Goal: Task Accomplishment & Management: Complete application form

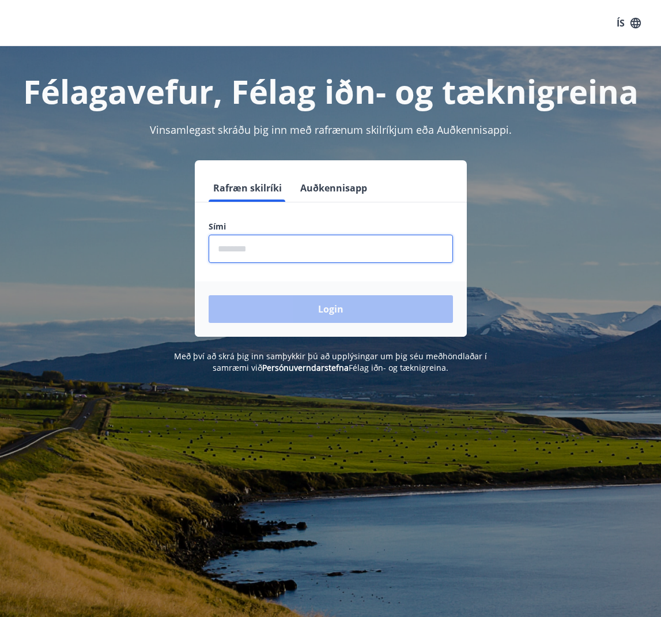
click at [359, 251] on input "phone" at bounding box center [331, 249] width 244 height 28
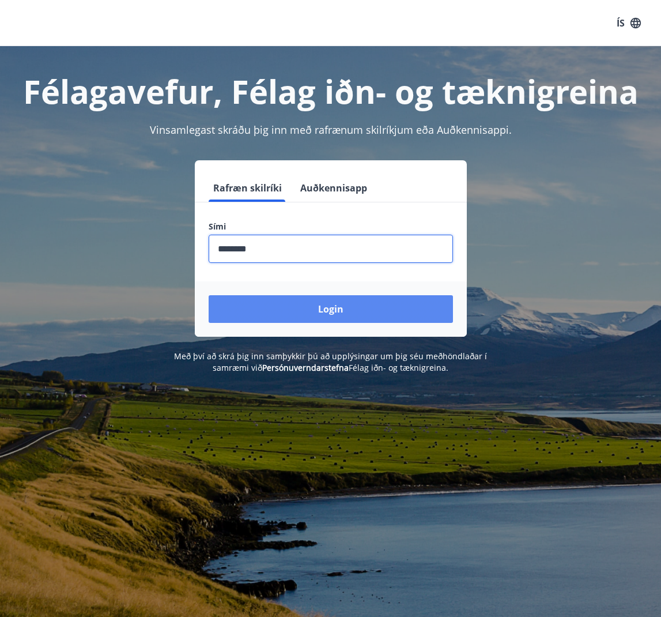
type input "********"
click at [385, 311] on button "Login" at bounding box center [331, 309] width 244 height 28
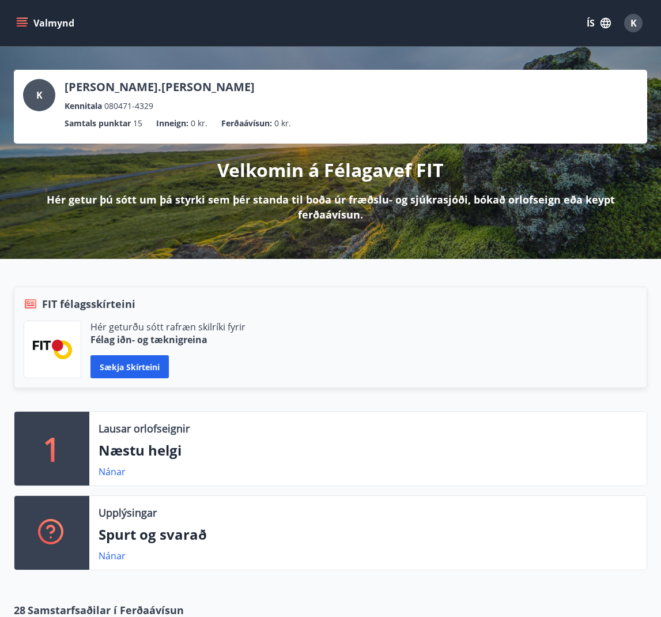
click at [150, 367] on button "Sækja skírteini" at bounding box center [130, 366] width 78 height 23
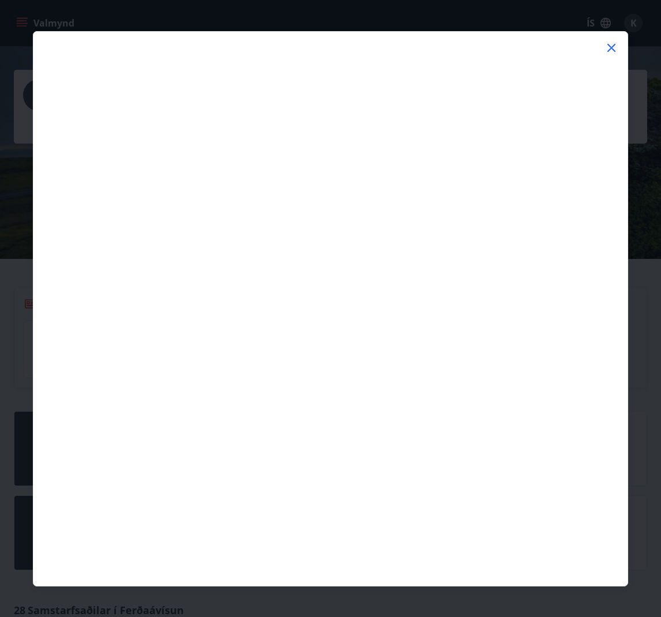
click at [610, 48] on icon at bounding box center [612, 48] width 14 height 14
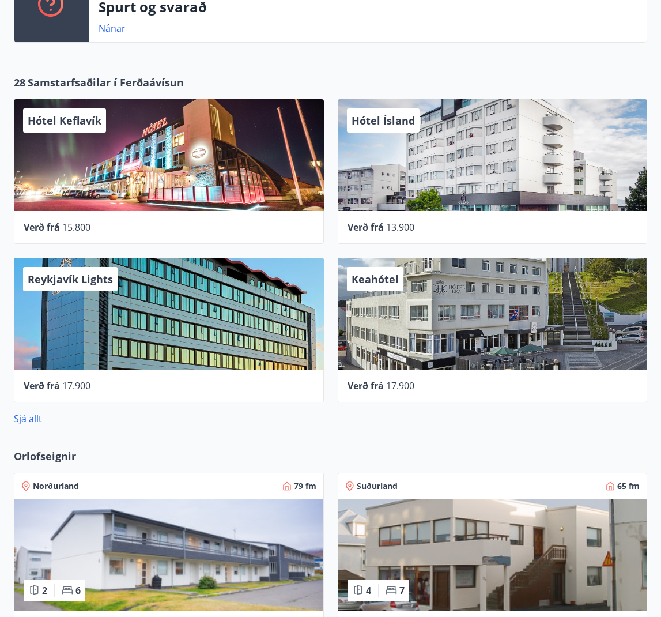
scroll to position [527, 0]
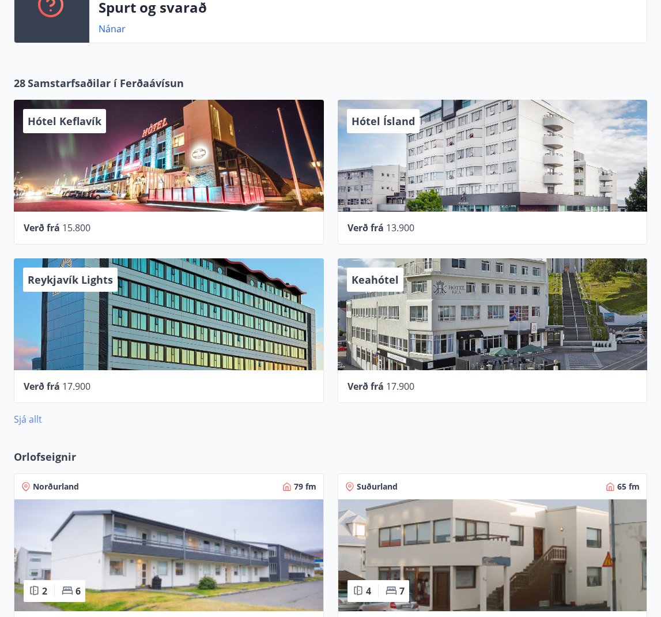
click at [31, 420] on link "Sjá allt" at bounding box center [28, 419] width 28 height 13
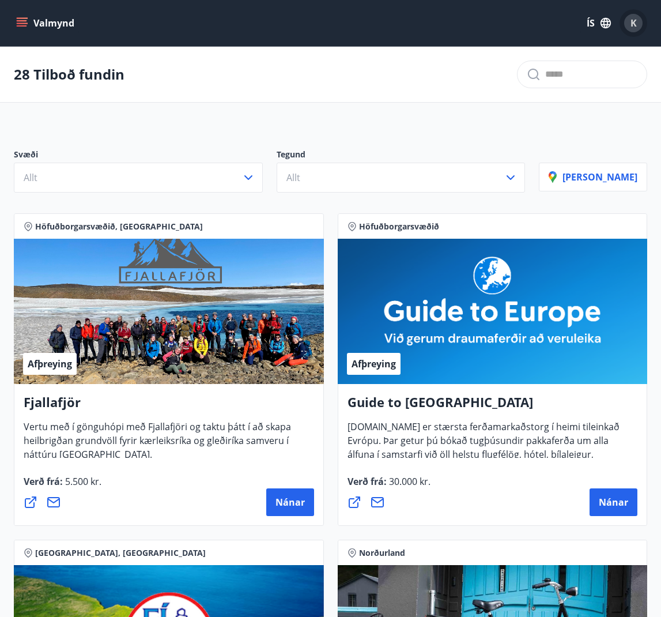
click at [632, 22] on span "K" at bounding box center [634, 23] width 6 height 13
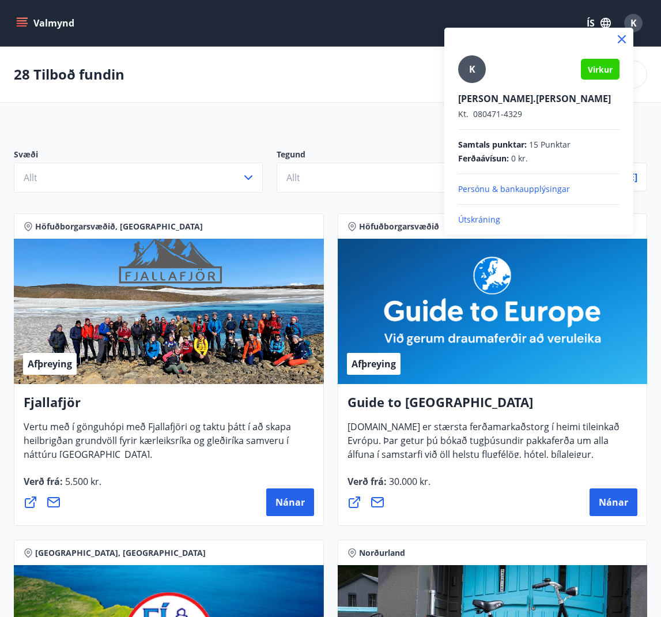
click at [387, 117] on div at bounding box center [330, 308] width 661 height 617
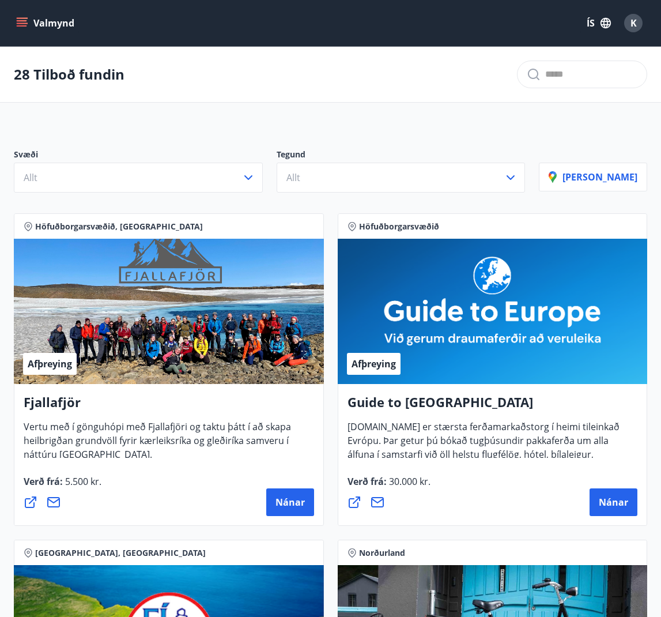
click at [26, 25] on icon "menu" at bounding box center [22, 23] width 12 height 12
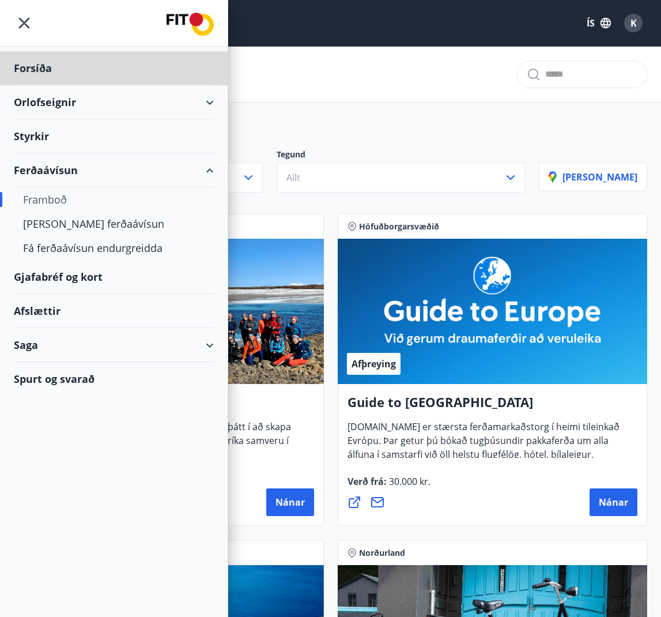
click at [44, 135] on div "Styrkir" at bounding box center [114, 136] width 200 height 34
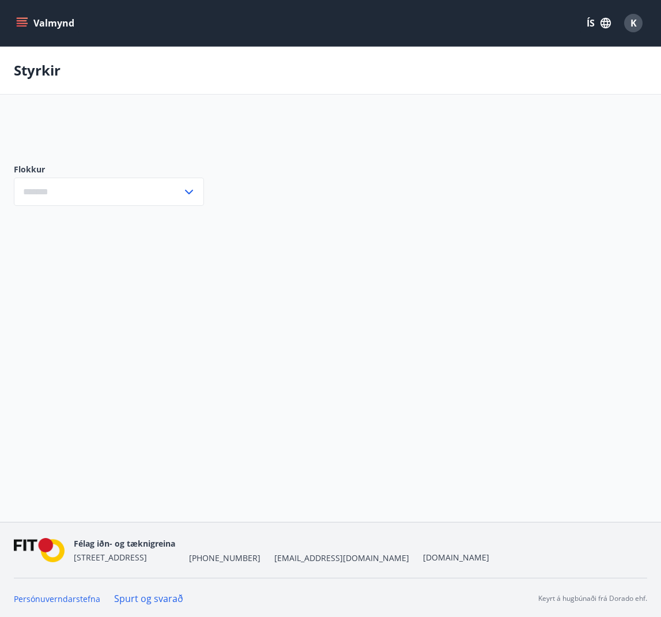
type input "***"
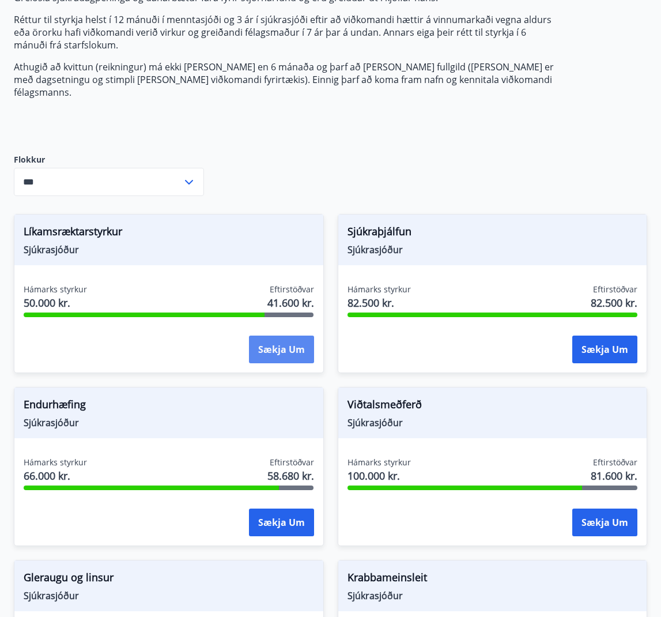
scroll to position [174, 0]
click at [216, 312] on div at bounding box center [144, 314] width 241 height 5
click at [265, 341] on button "Sækja um" at bounding box center [281, 350] width 65 height 28
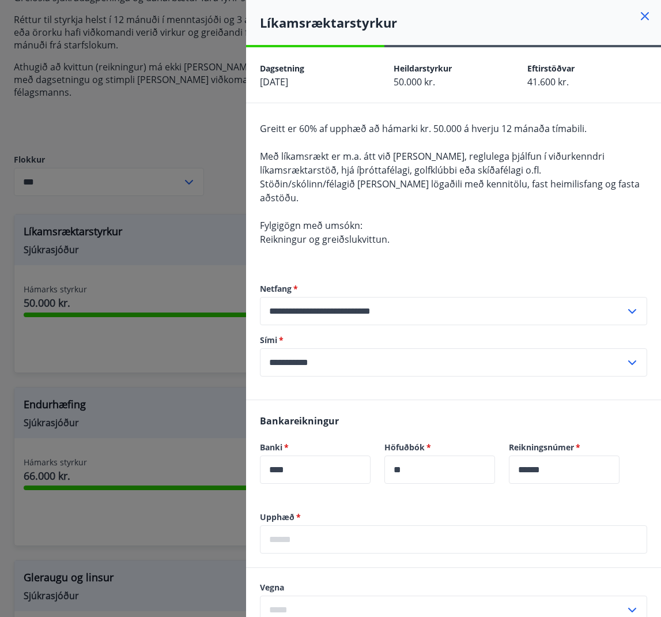
click at [204, 235] on div at bounding box center [330, 308] width 661 height 617
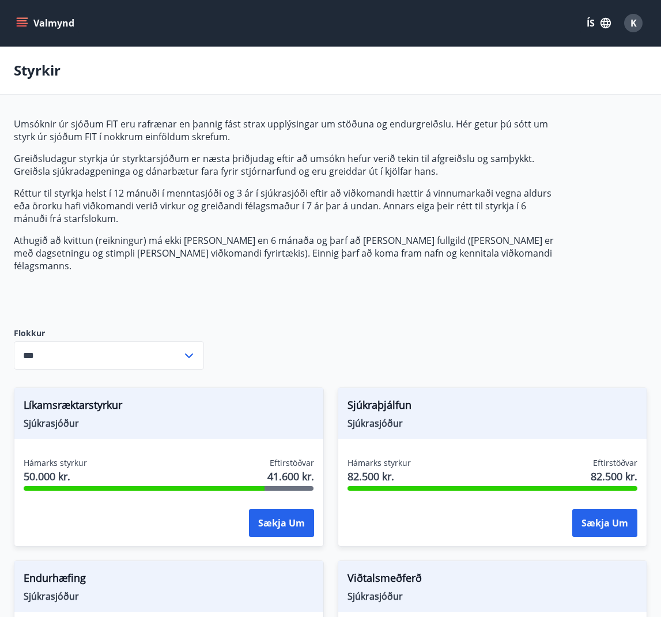
scroll to position [0, 0]
click at [187, 349] on icon at bounding box center [189, 356] width 14 height 14
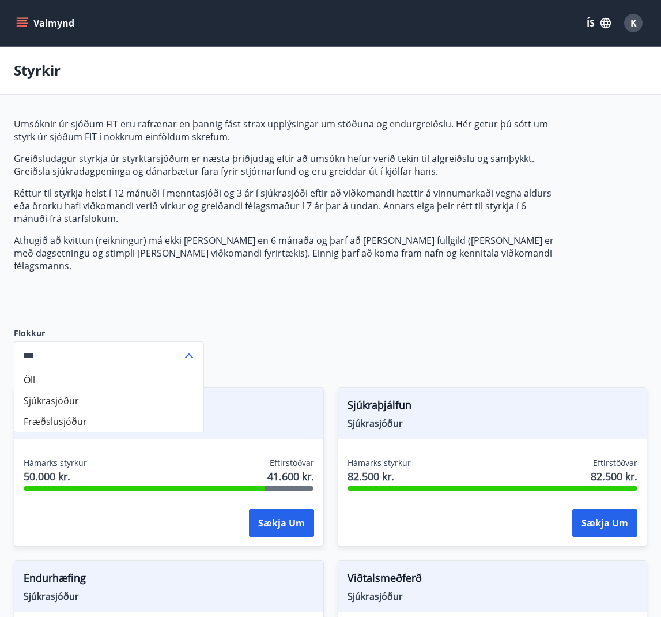
scroll to position [1, 0]
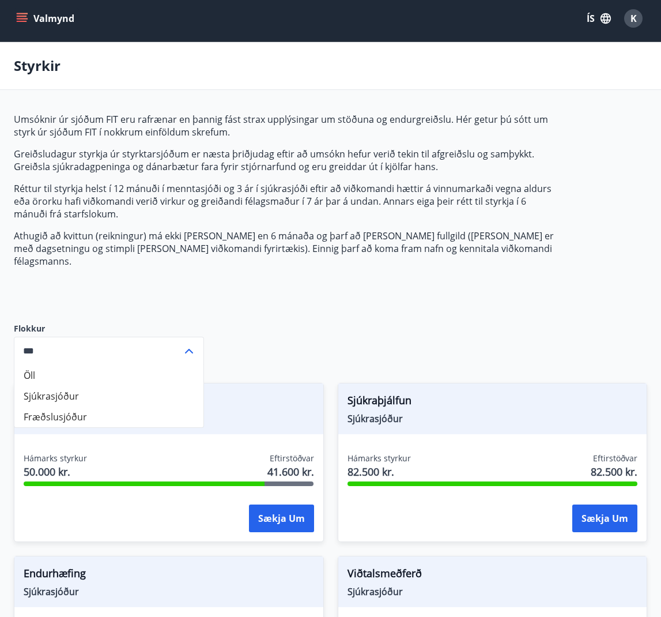
scroll to position [3, 0]
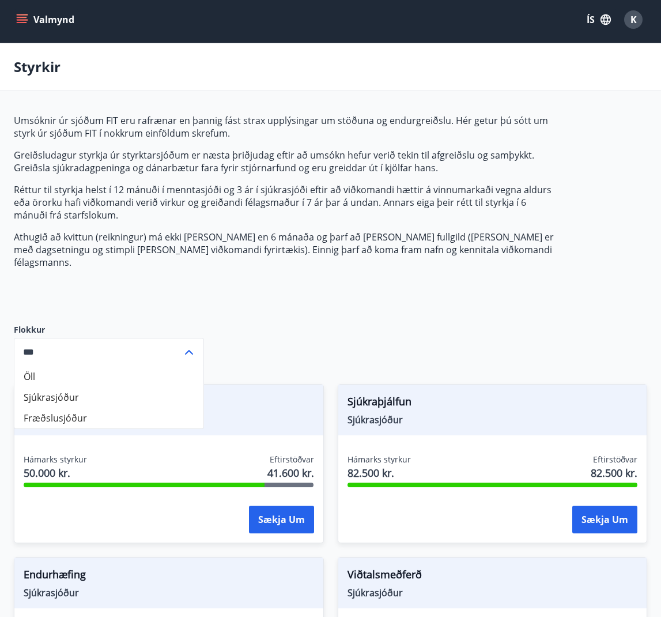
click at [190, 350] on icon at bounding box center [189, 352] width 8 height 5
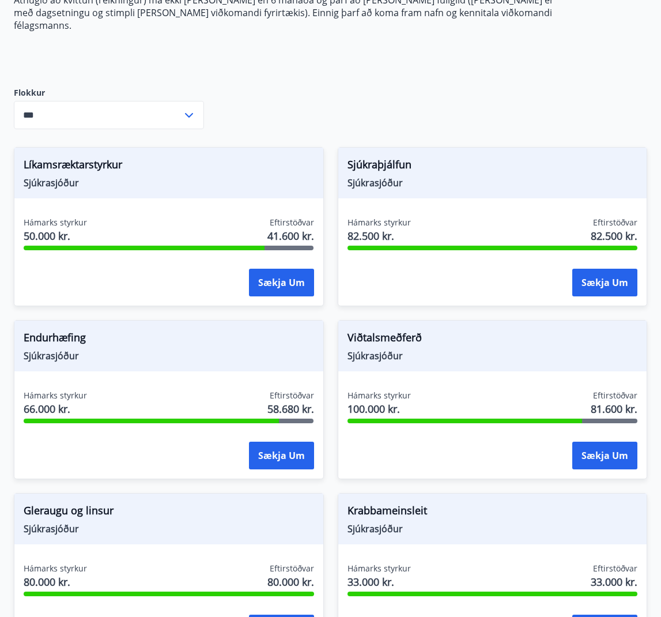
scroll to position [244, 0]
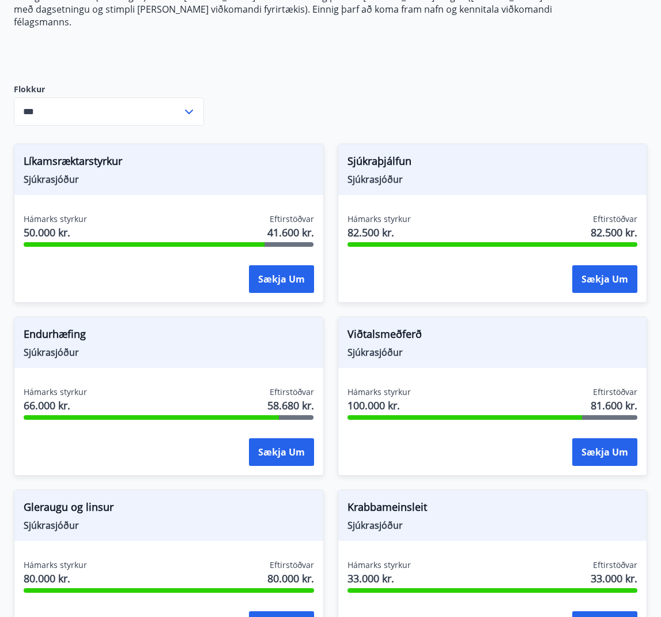
click at [75, 346] on span "Sjúkrasjóður" at bounding box center [169, 352] width 291 height 13
click at [85, 329] on span "Endurhæfing" at bounding box center [169, 336] width 291 height 20
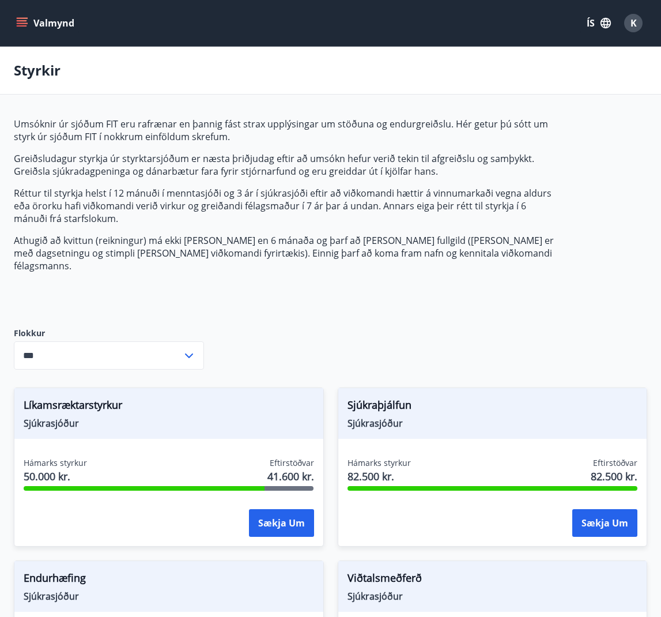
scroll to position [0, 0]
click at [24, 18] on icon "menu" at bounding box center [23, 18] width 13 height 1
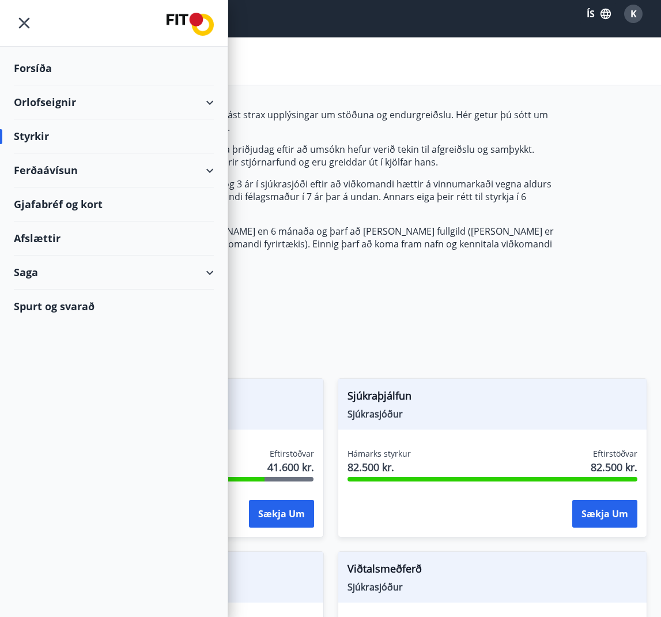
scroll to position [10, 0]
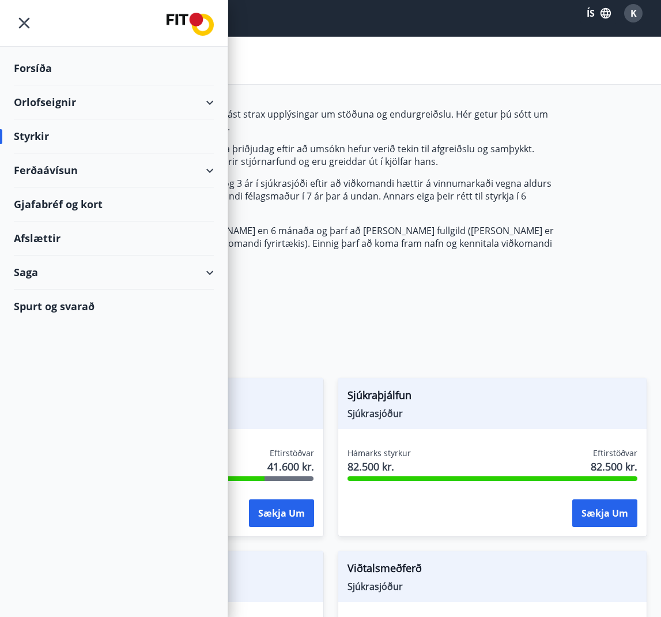
click at [40, 136] on div "Styrkir" at bounding box center [114, 136] width 200 height 34
click at [46, 306] on div "Spurt og svarað" at bounding box center [114, 305] width 200 height 33
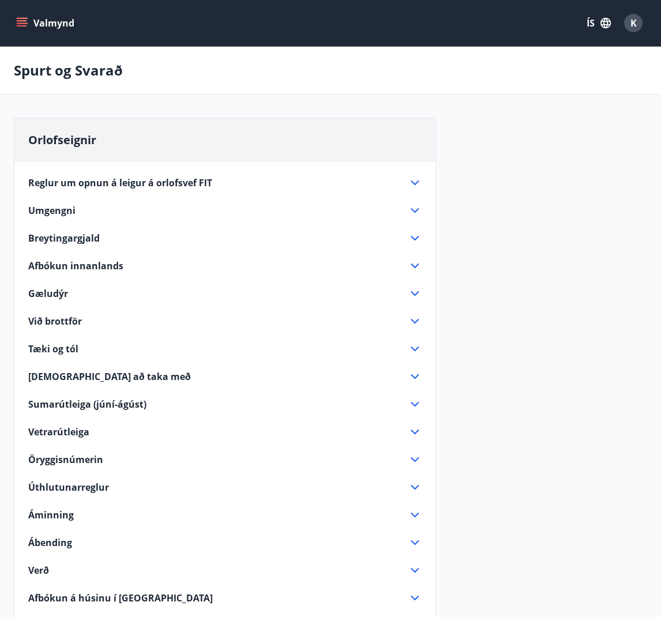
click at [26, 20] on icon "menu" at bounding box center [22, 20] width 10 height 1
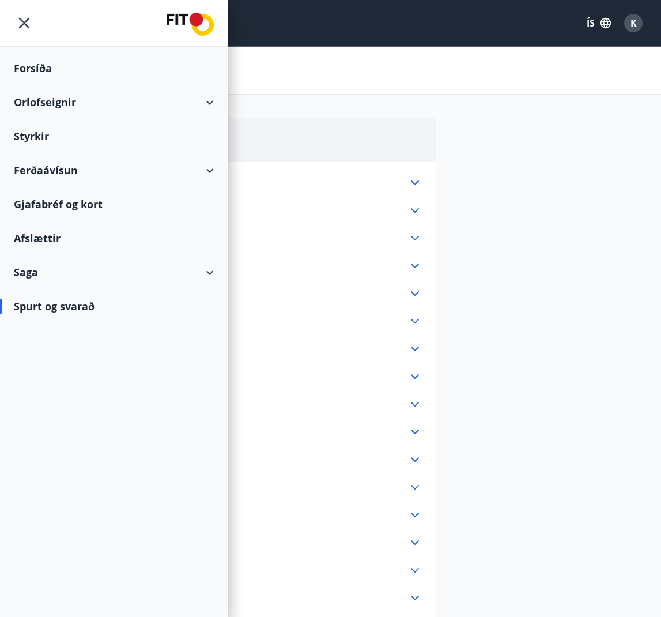
click at [36, 65] on div "Forsíða" at bounding box center [114, 68] width 200 height 34
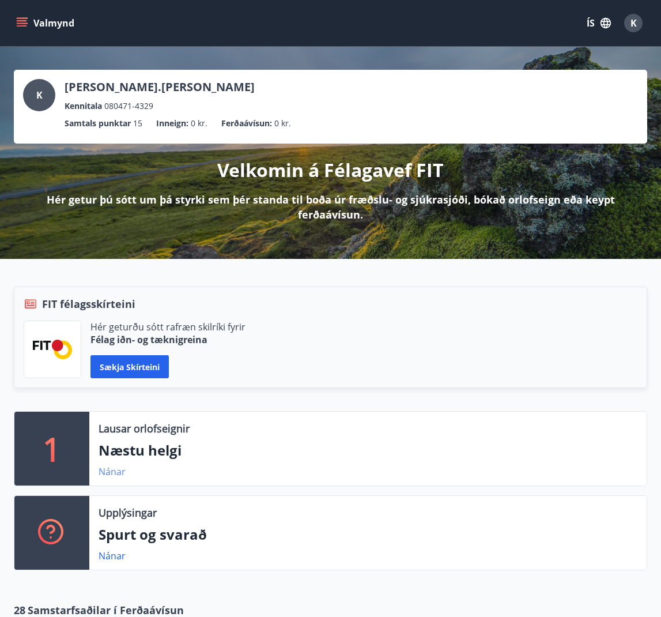
click at [111, 474] on link "Nánar" at bounding box center [112, 471] width 27 height 13
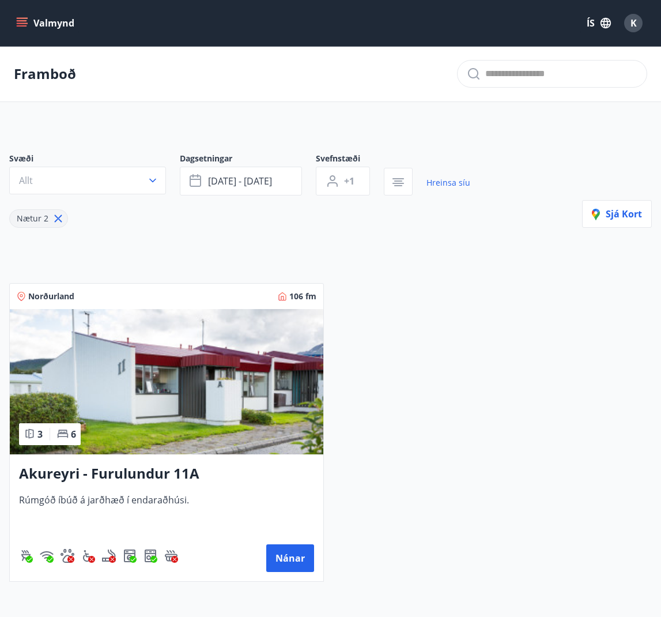
click at [25, 24] on icon "menu" at bounding box center [22, 23] width 12 height 12
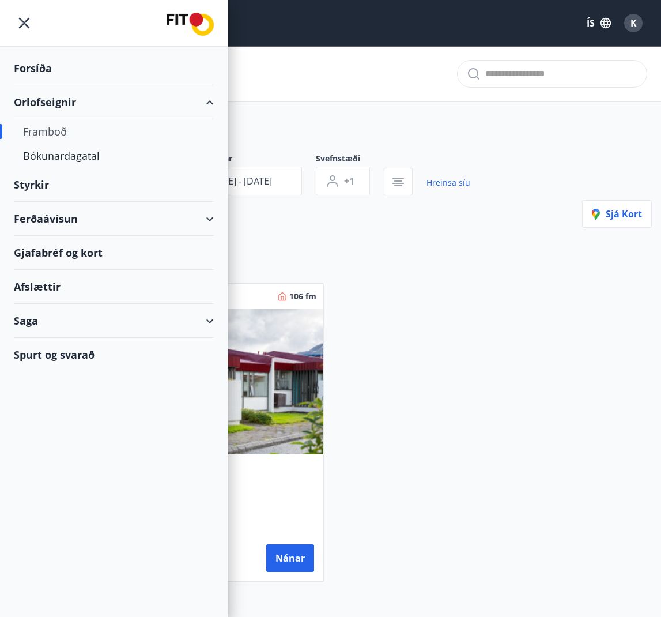
scroll to position [1, 0]
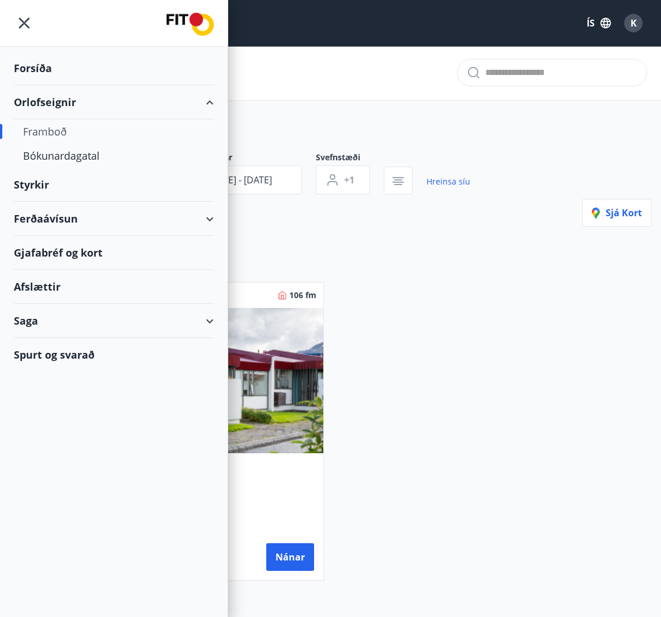
click at [45, 109] on div "Orlofseignir" at bounding box center [114, 102] width 200 height 34
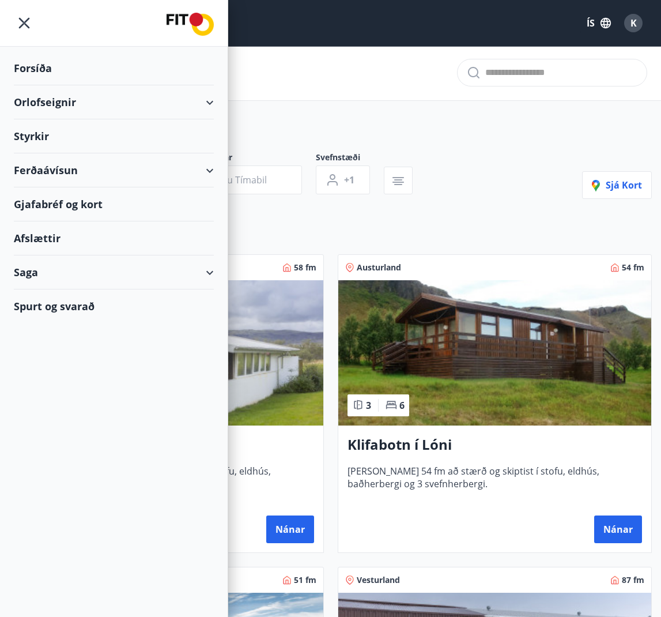
type input "*"
click at [46, 100] on div "Orlofseignir" at bounding box center [114, 102] width 200 height 34
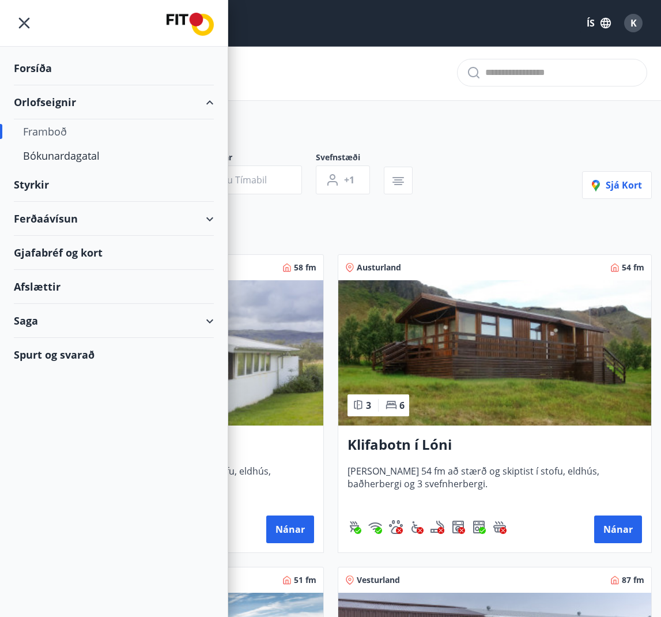
click at [48, 131] on div "Framboð" at bounding box center [114, 131] width 182 height 24
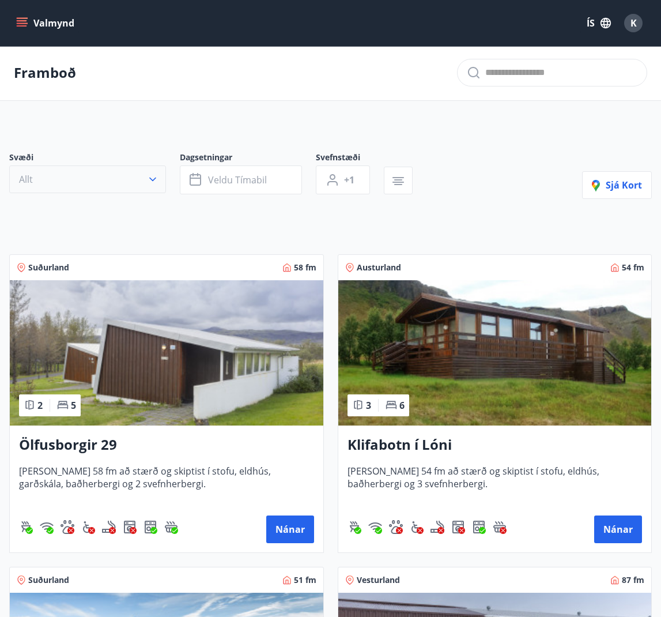
click at [150, 182] on icon "button" at bounding box center [153, 180] width 12 height 12
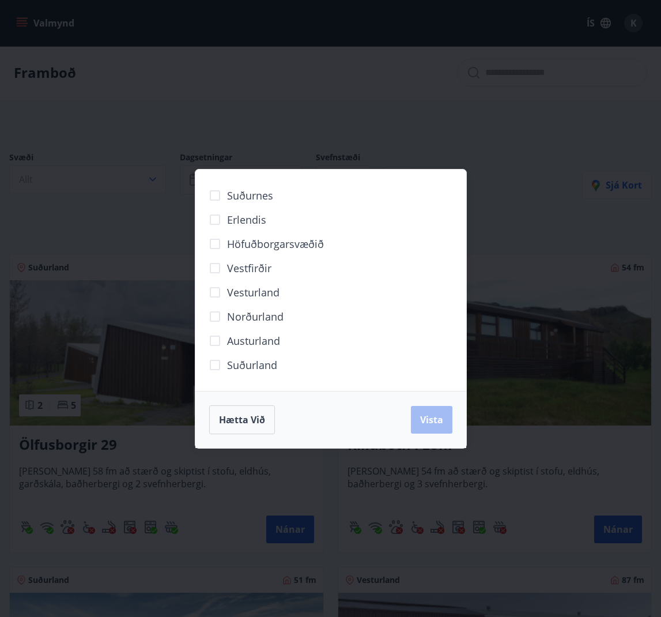
click at [145, 197] on div "Suðurnes Erlendis Höfuðborgarsvæðið [GEOGRAPHIC_DATA] [GEOGRAPHIC_DATA] [GEOGRA…" at bounding box center [330, 308] width 661 height 617
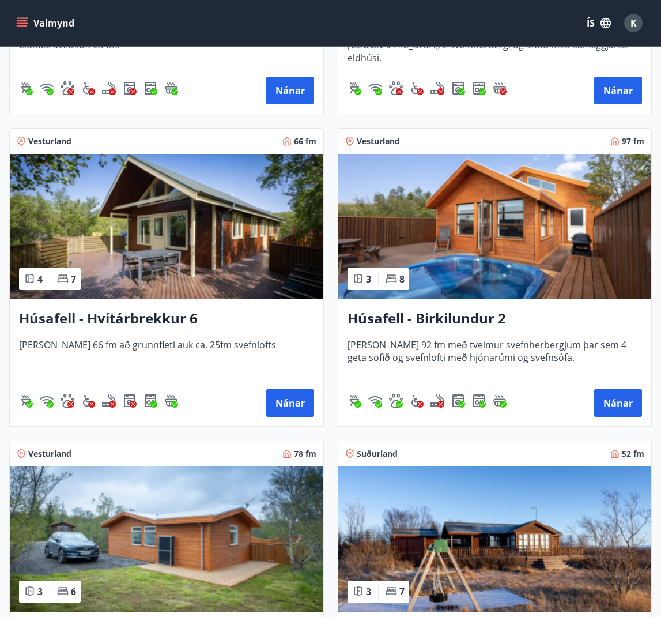
scroll to position [752, 0]
click at [623, 406] on button "Nánar" at bounding box center [618, 403] width 48 height 28
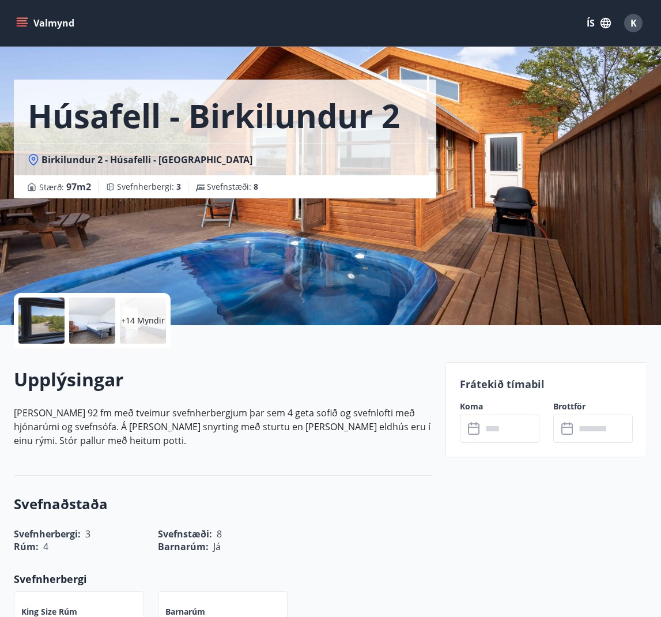
scroll to position [22, 1]
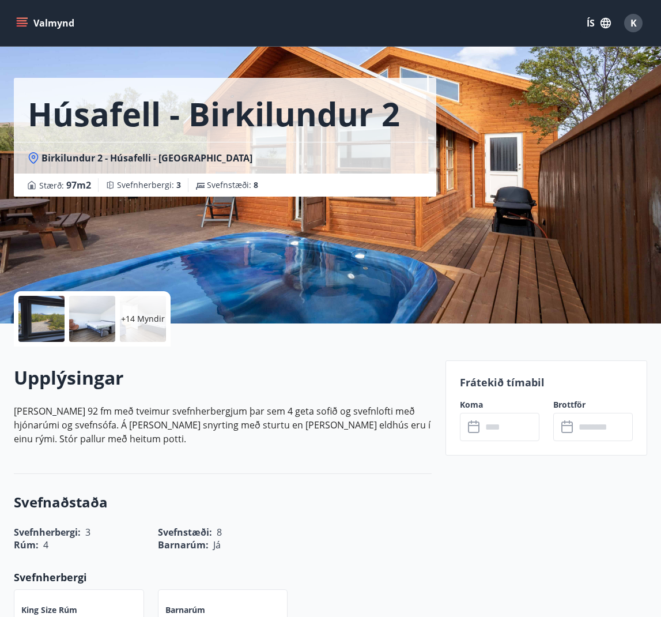
click at [509, 427] on input "text" at bounding box center [511, 427] width 58 height 28
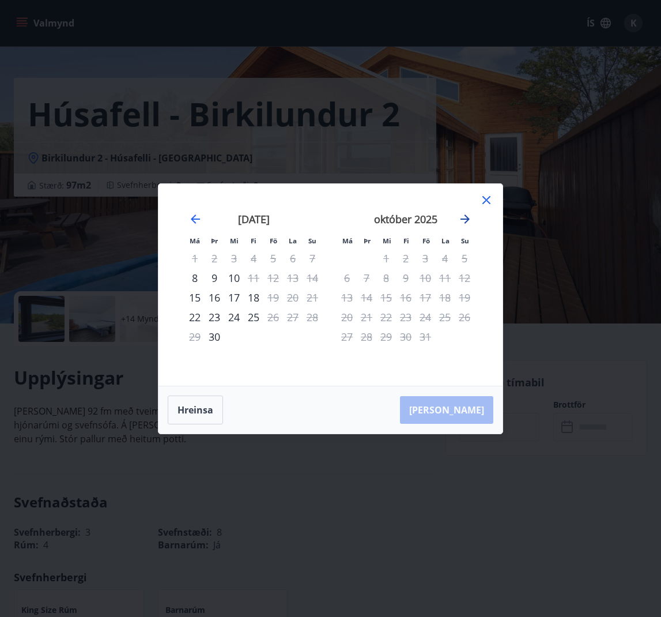
click at [468, 220] on icon "Move forward to switch to the next month." at bounding box center [465, 219] width 14 height 14
click at [468, 220] on icon "Move forward to switch to the next month." at bounding box center [465, 218] width 9 height 9
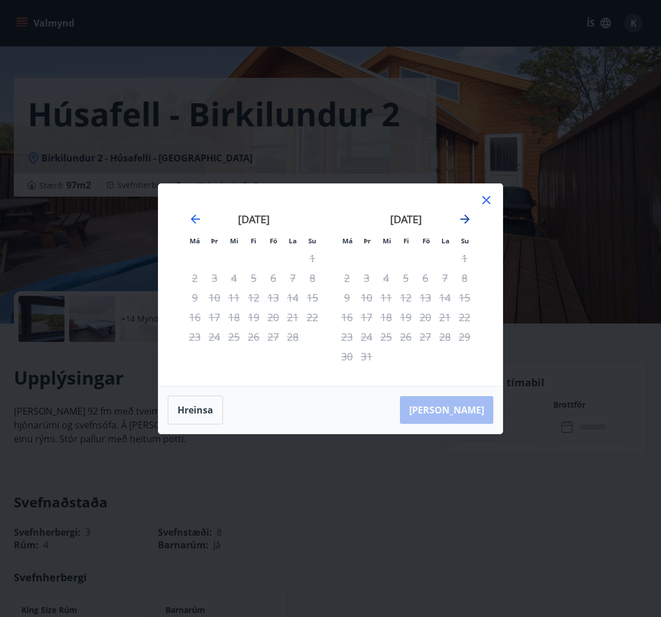
click at [468, 220] on icon "Move forward to switch to the next month." at bounding box center [465, 218] width 9 height 9
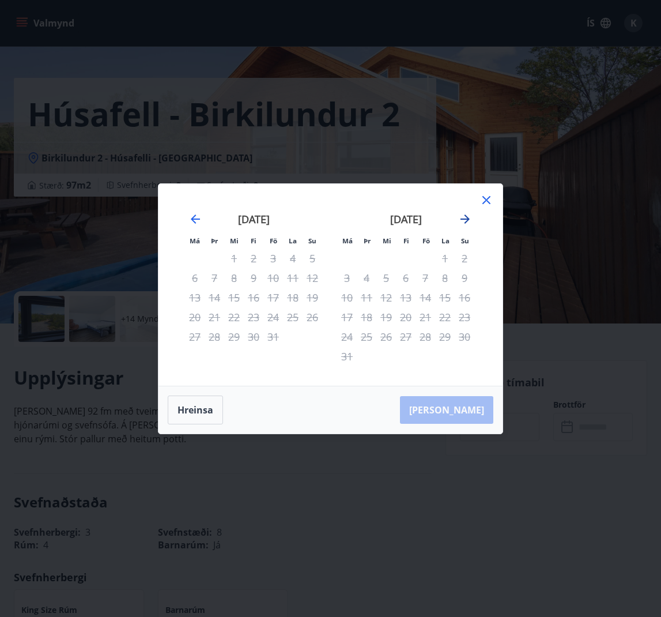
click at [468, 220] on icon "Move forward to switch to the next month." at bounding box center [465, 218] width 9 height 9
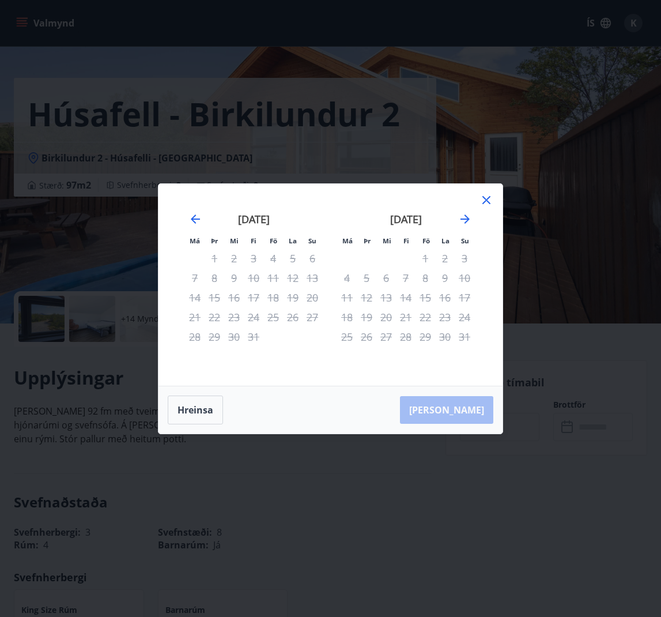
click at [486, 206] on icon at bounding box center [487, 200] width 14 height 14
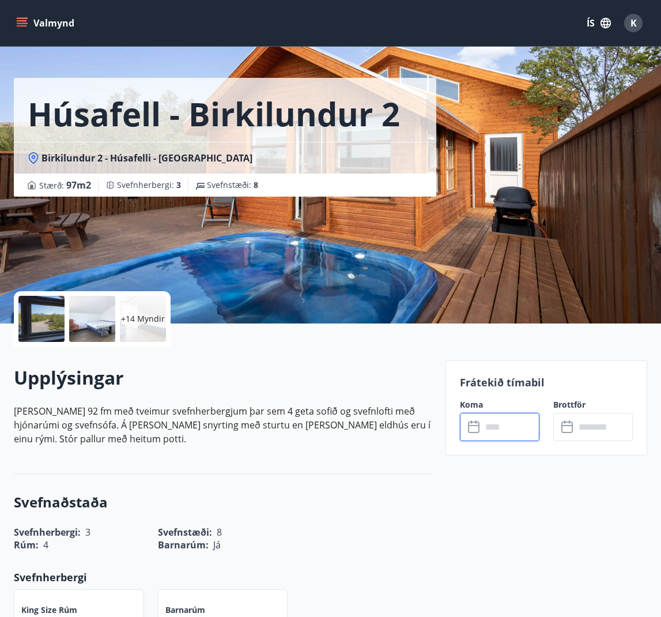
click at [25, 19] on icon "menu" at bounding box center [22, 23] width 12 height 12
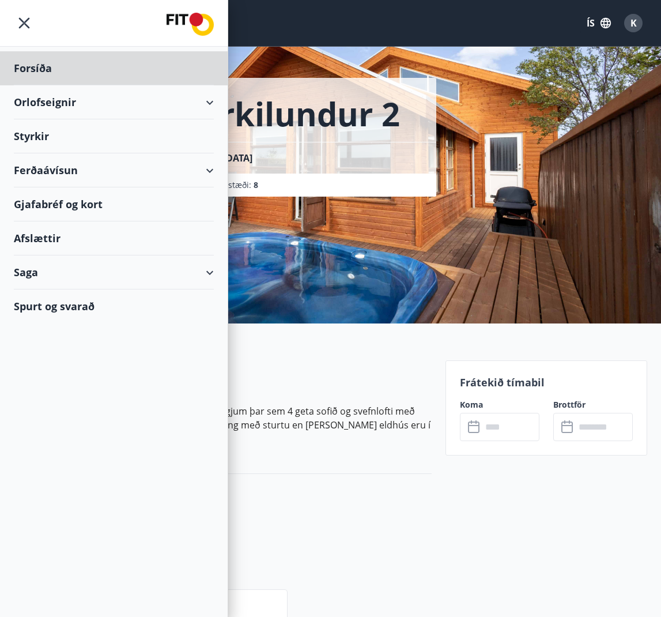
click at [40, 134] on div "Styrkir" at bounding box center [114, 136] width 200 height 34
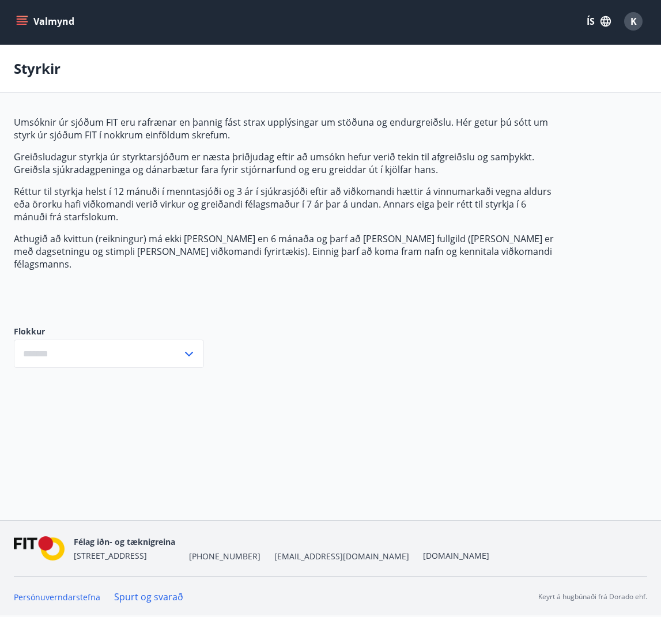
type input "***"
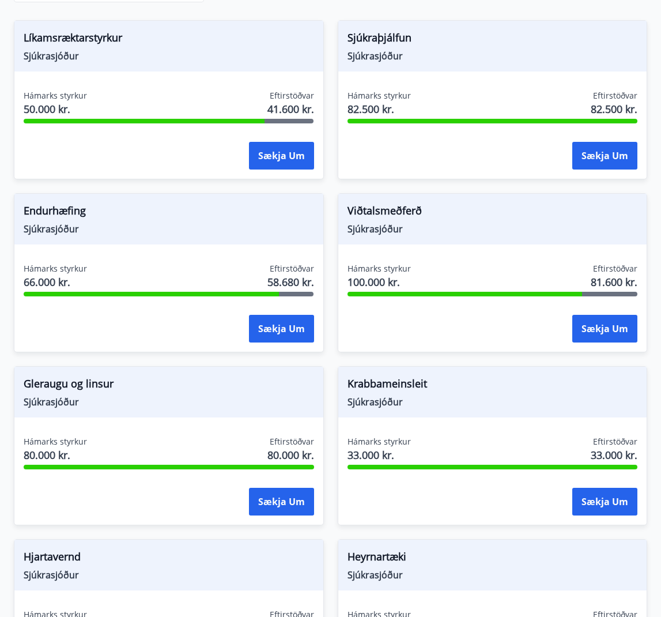
scroll to position [370, 0]
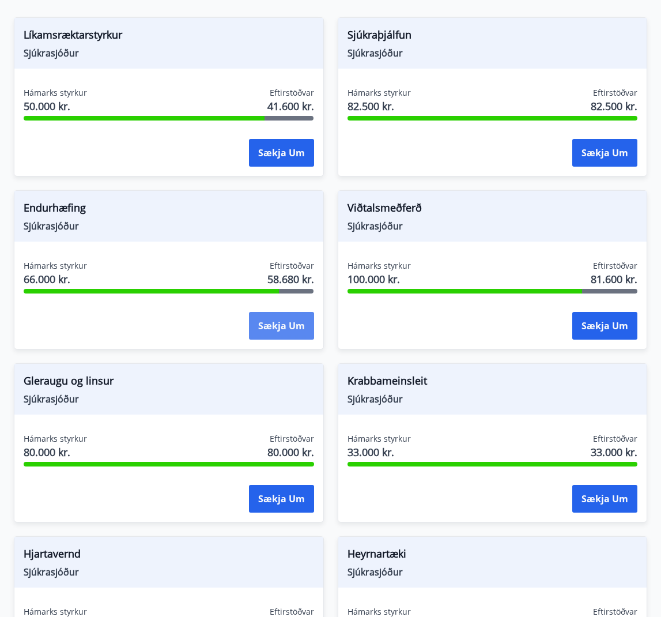
click at [277, 318] on button "Sækja um" at bounding box center [281, 326] width 65 height 28
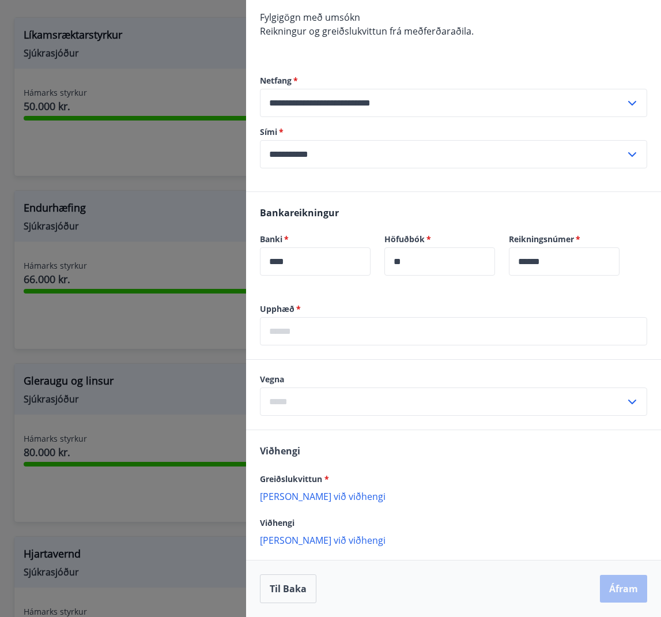
scroll to position [180, 0]
click at [276, 334] on input "text" at bounding box center [453, 331] width 387 height 28
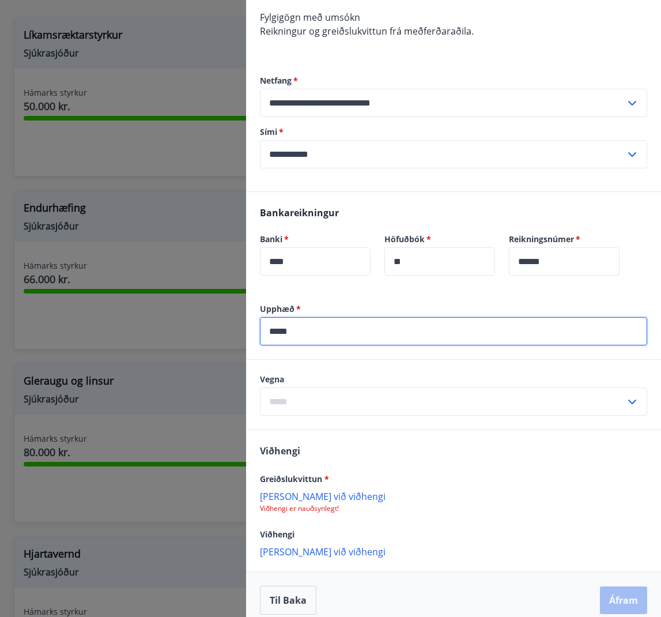
scroll to position [181, 0]
type input "*****"
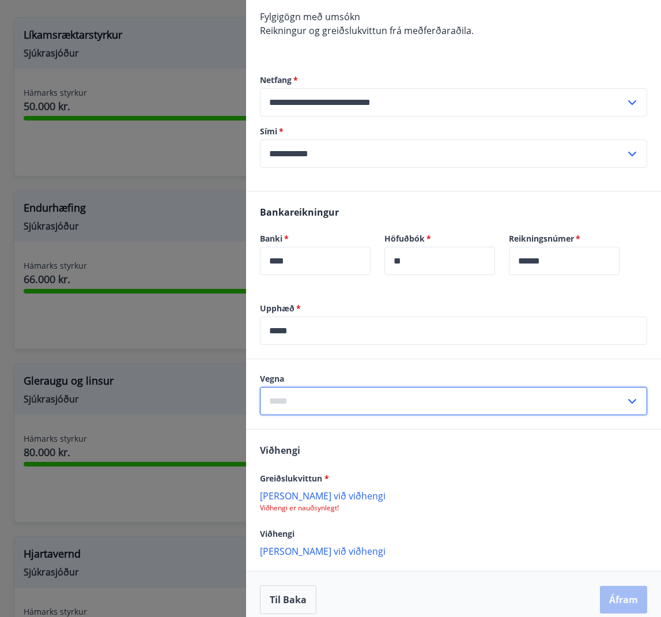
click at [302, 401] on input "text" at bounding box center [443, 401] width 366 height 28
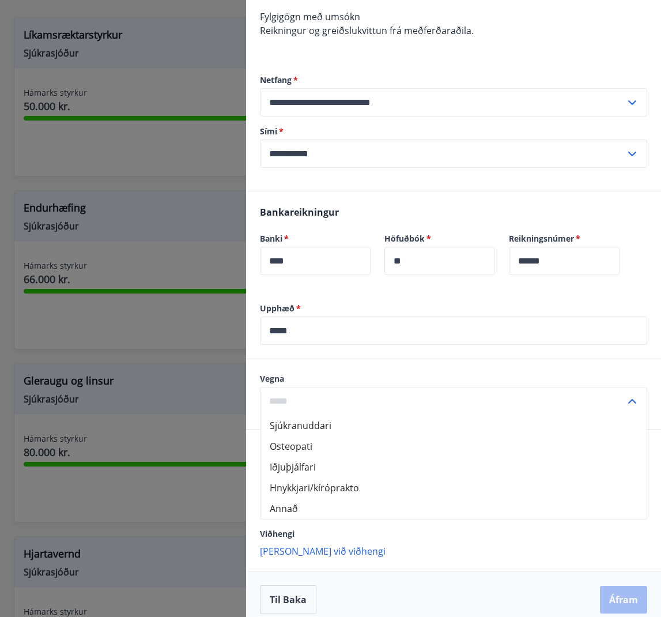
scroll to position [178, 0]
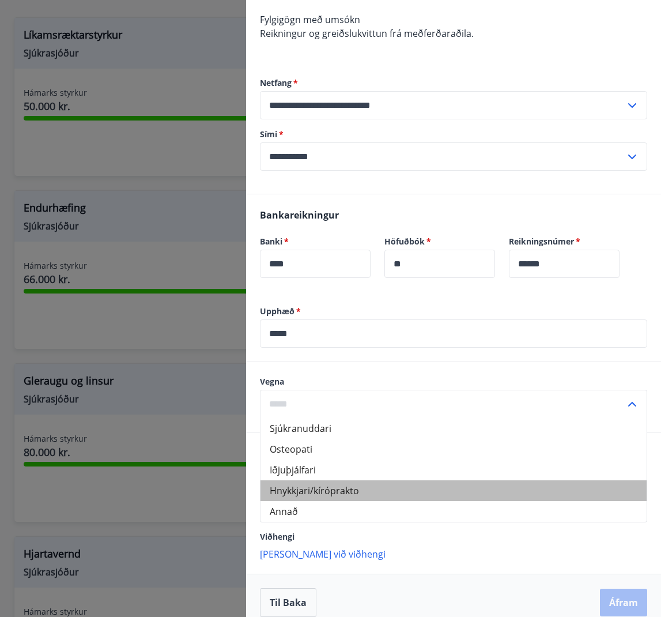
click at [339, 490] on li "Hnykkjari/kíróprakto" at bounding box center [454, 490] width 386 height 21
type input "**********"
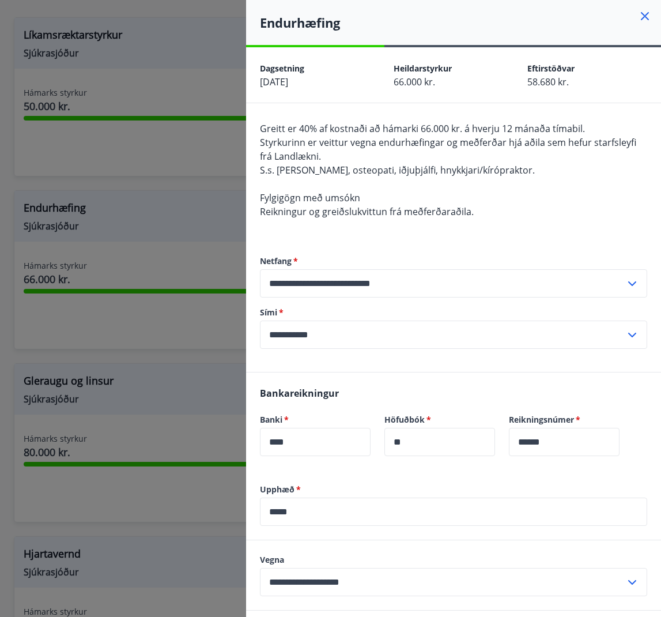
scroll to position [0, 0]
click at [166, 122] on div at bounding box center [330, 308] width 661 height 617
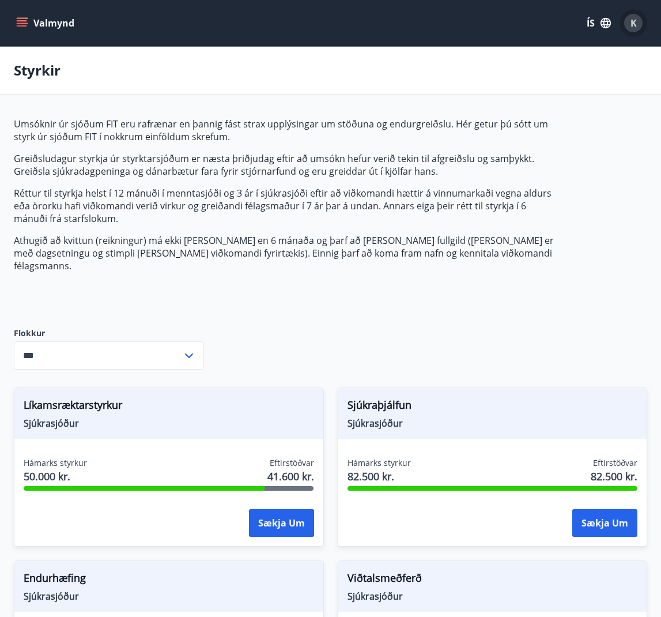
click at [634, 26] on span "K" at bounding box center [634, 23] width 6 height 13
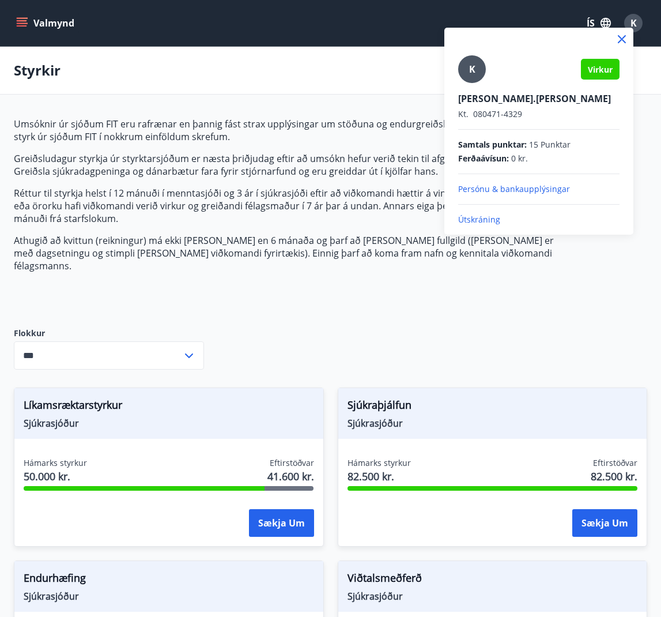
click at [489, 225] on p "Útskráning" at bounding box center [538, 220] width 161 height 12
